Goal: Obtain resource: Download file/media

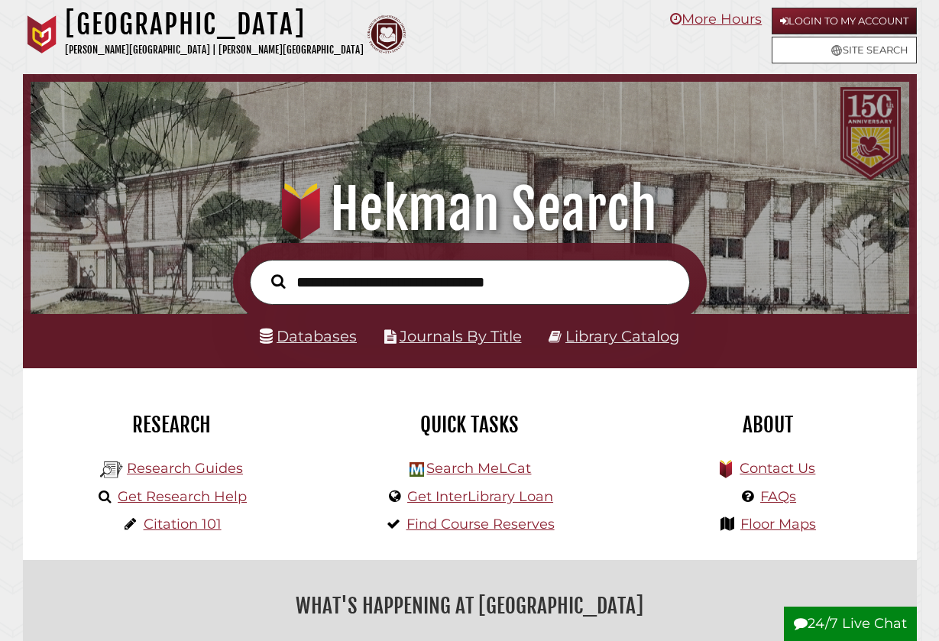
scroll to position [290, 871]
click at [815, 10] on link "Login to My Account" at bounding box center [844, 21] width 145 height 27
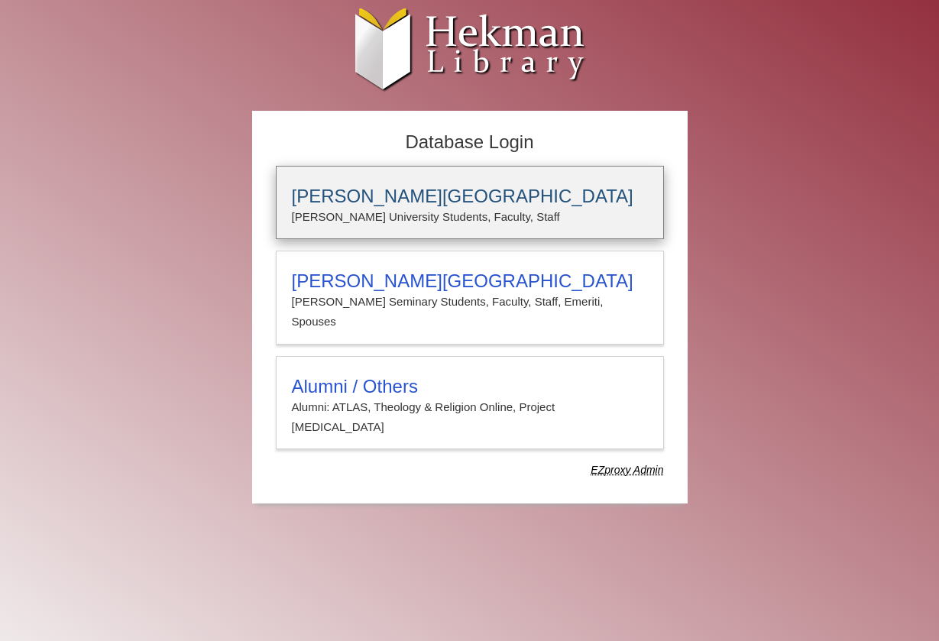
click at [393, 195] on h3 "[PERSON_NAME][GEOGRAPHIC_DATA]" at bounding box center [470, 196] width 356 height 21
click at [524, 208] on p "Calvin University Students, Faculty, Staff" at bounding box center [470, 217] width 356 height 20
click at [425, 179] on div "Calvin University Calvin University Students, Faculty, Staff" at bounding box center [470, 202] width 388 height 73
